Goal: Book appointment/travel/reservation

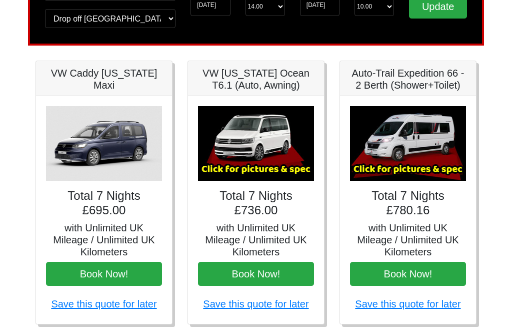
scroll to position [110, 0]
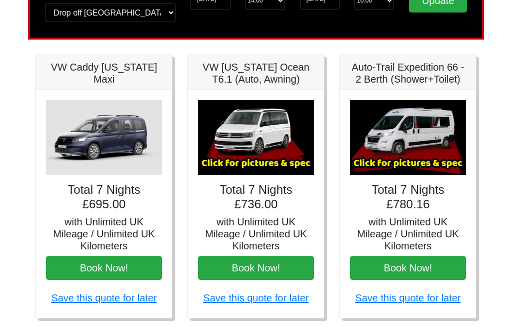
click at [463, 256] on button "Book Now!" at bounding box center [408, 268] width 116 height 24
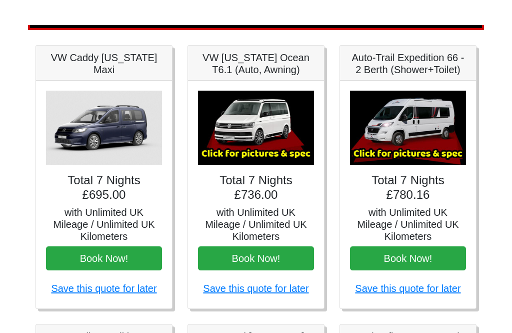
scroll to position [119, 0]
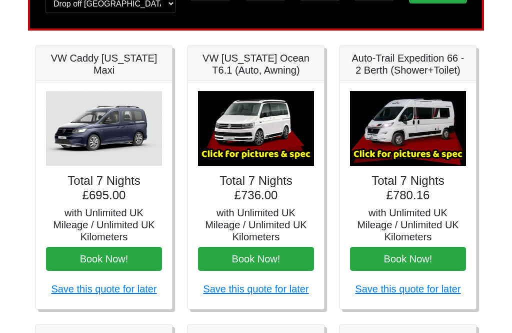
click at [422, 129] on img at bounding box center [408, 128] width 116 height 75
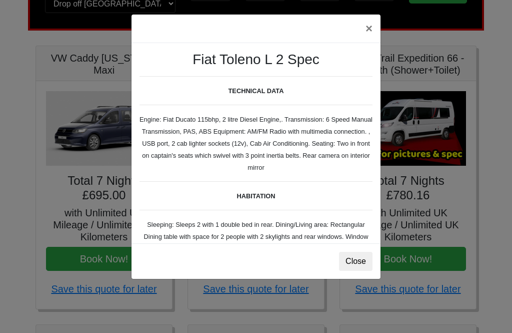
click at [355, 263] on button "Close" at bounding box center [356, 261] width 34 height 19
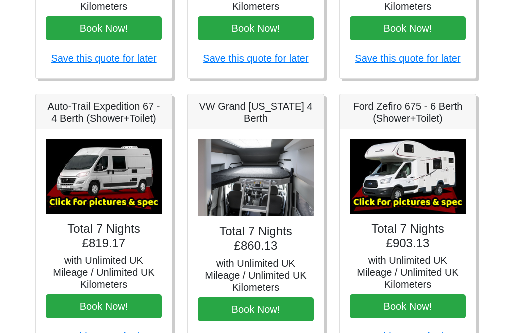
scroll to position [353, 0]
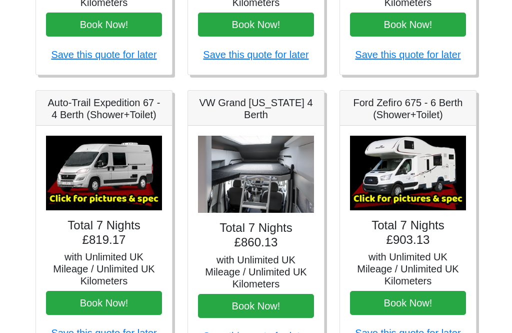
click at [123, 175] on img at bounding box center [104, 173] width 116 height 75
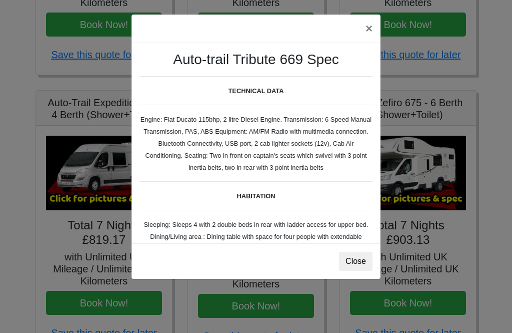
click at [371, 30] on button "×" at bounding box center [369, 29] width 23 height 28
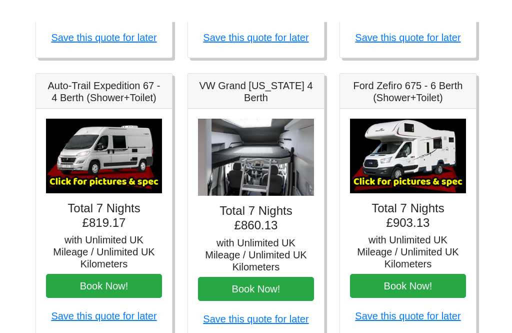
scroll to position [370, 0]
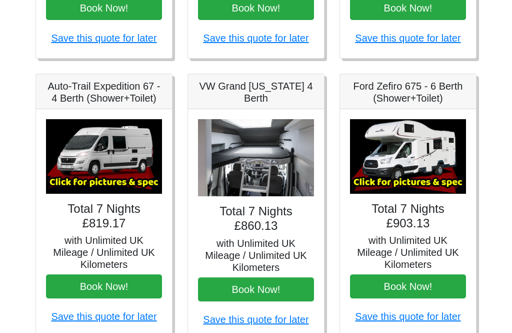
click at [122, 154] on img at bounding box center [104, 156] width 116 height 75
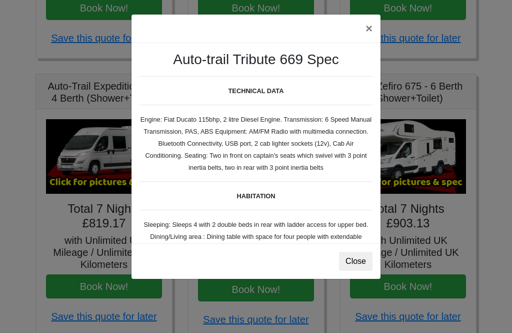
click at [357, 262] on button "Close" at bounding box center [356, 261] width 34 height 19
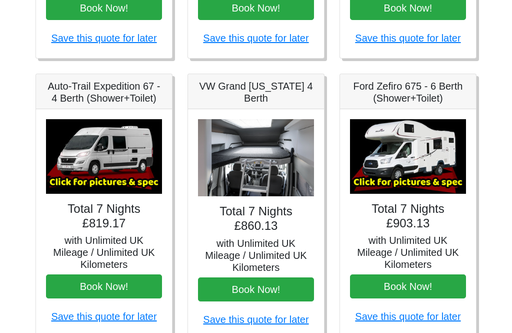
click at [123, 180] on img at bounding box center [104, 156] width 116 height 75
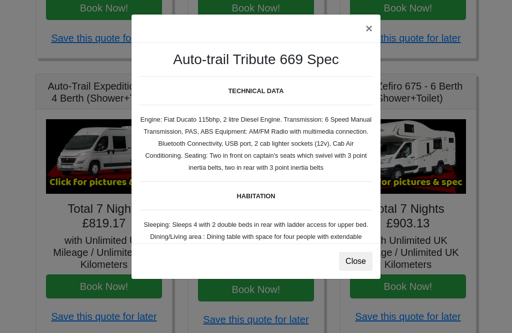
click at [363, 262] on button "Close" at bounding box center [356, 261] width 34 height 19
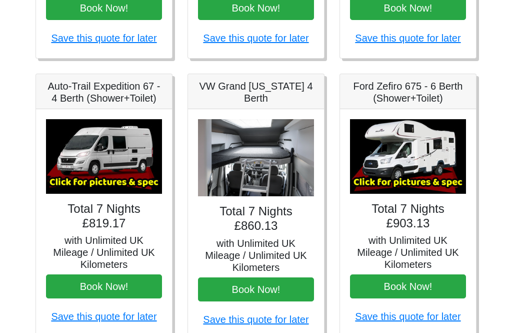
click at [113, 143] on img at bounding box center [104, 156] width 116 height 75
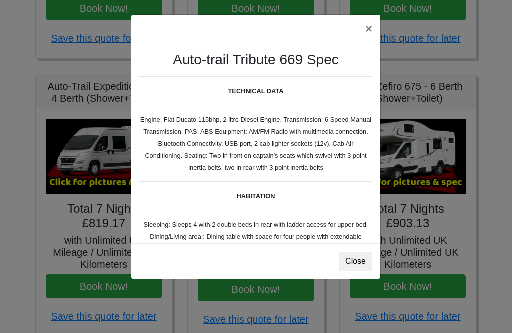
click at [356, 264] on button "Close" at bounding box center [356, 261] width 34 height 19
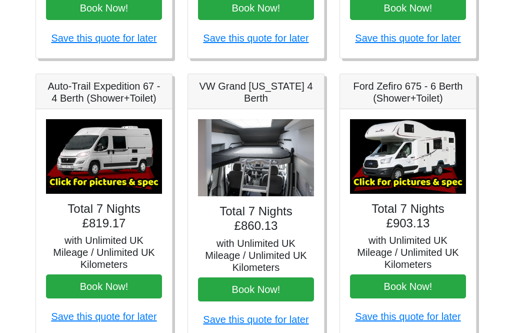
click at [121, 93] on h5 "Auto-Trail Expedition 67 - 4 Berth (Shower+Toilet)" at bounding box center [104, 92] width 116 height 24
click at [134, 93] on h5 "Auto-Trail Expedition 67 - 4 Berth (Shower+Toilet)" at bounding box center [104, 92] width 116 height 24
click at [133, 96] on h5 "Auto-Trail Expedition 67 - 4 Berth (Shower+Toilet)" at bounding box center [104, 92] width 116 height 24
click at [126, 155] on img at bounding box center [104, 156] width 116 height 75
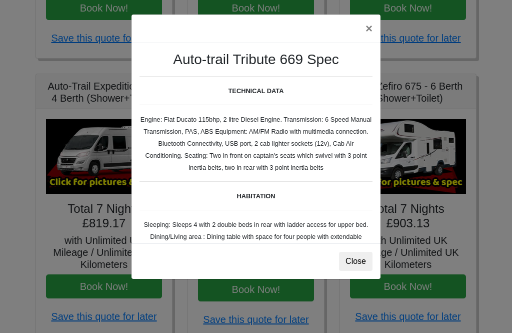
click at [368, 32] on button "×" at bounding box center [369, 29] width 23 height 28
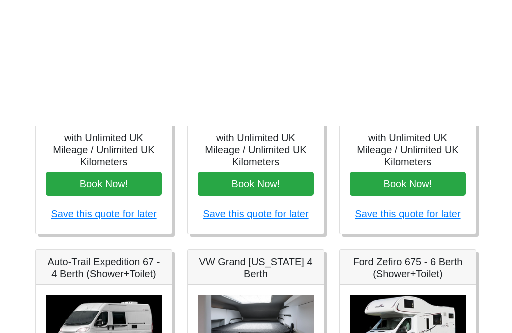
scroll to position [150, 0]
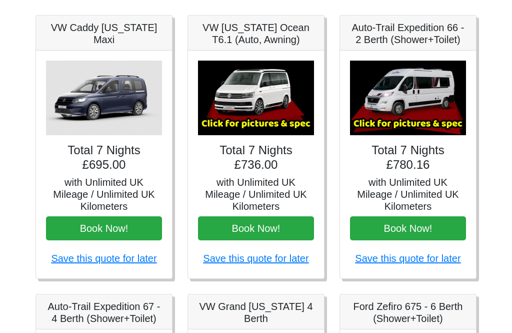
click at [436, 94] on img at bounding box center [408, 98] width 116 height 75
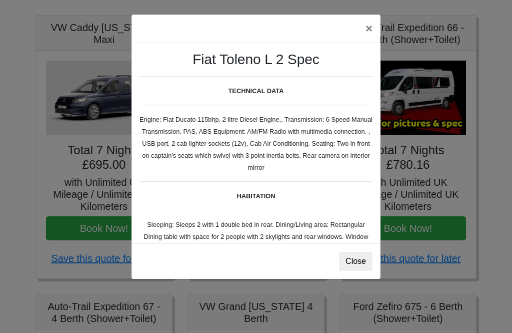
click at [357, 264] on button "Close" at bounding box center [356, 261] width 34 height 19
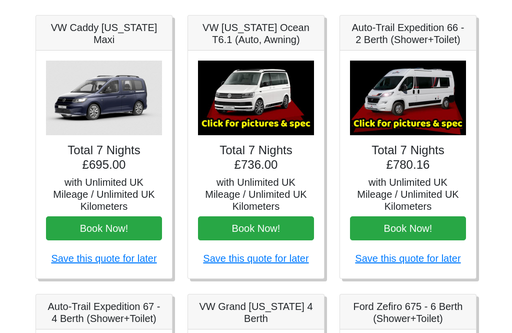
click at [432, 33] on h5 "Auto-Trail Expedition 66 - 2 Berth (Shower+Toilet)" at bounding box center [408, 34] width 116 height 24
click at [451, 33] on h5 "Auto-Trail Expedition 66 - 2 Berth (Shower+Toilet)" at bounding box center [408, 34] width 116 height 24
click at [455, 38] on h5 "Auto-Trail Expedition 66 - 2 Berth (Shower+Toilet)" at bounding box center [408, 34] width 116 height 24
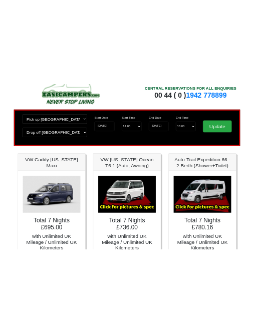
scroll to position [0, 0]
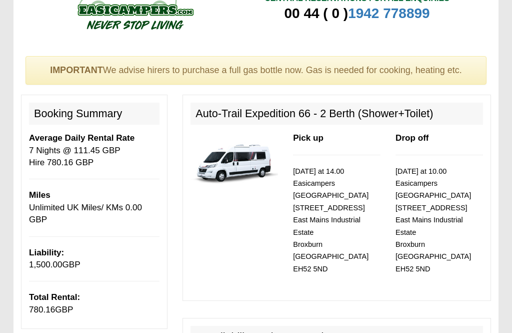
scroll to position [30, 0]
